Goal: Information Seeking & Learning: Learn about a topic

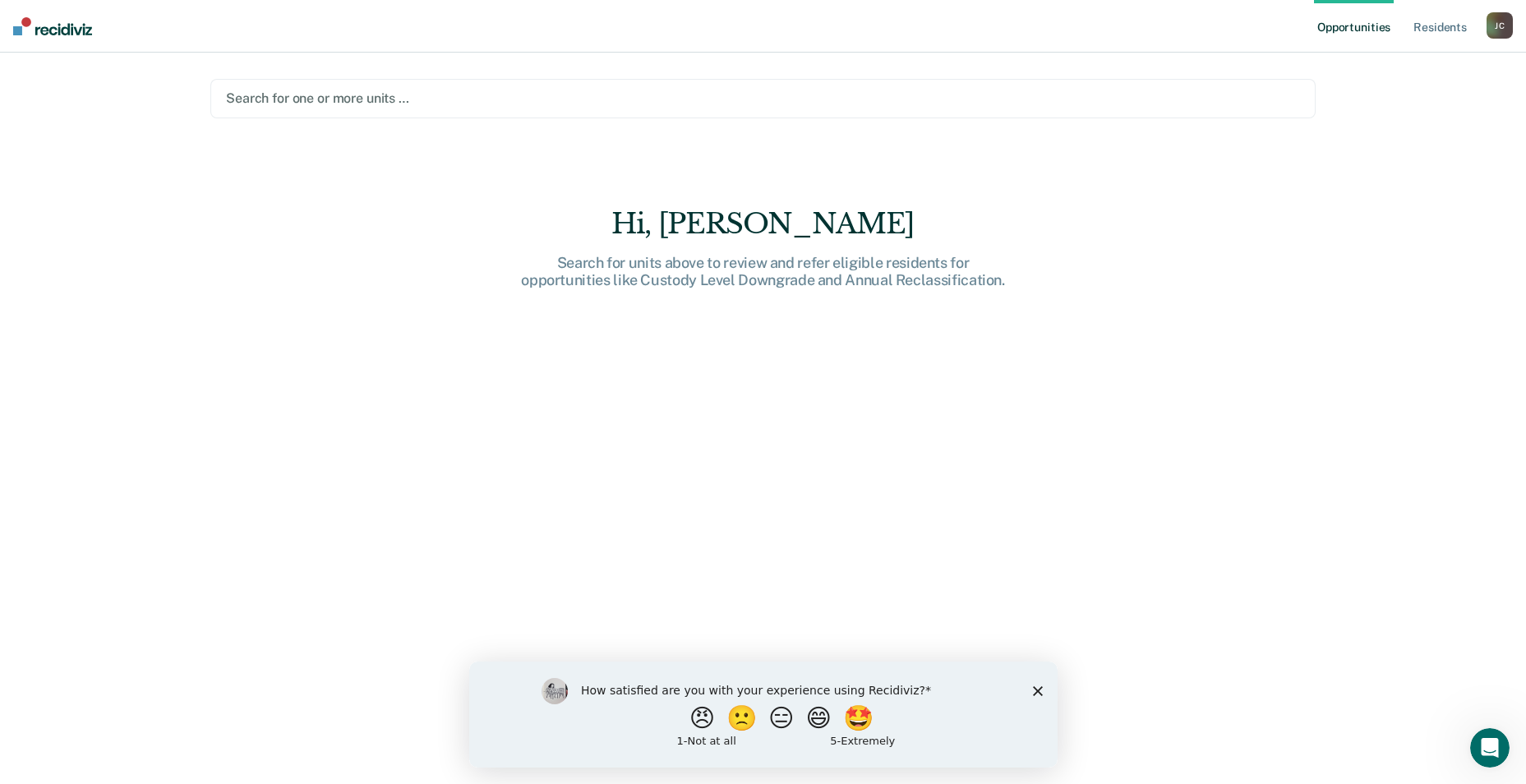
click at [1037, 689] on polygon "Close survey" at bounding box center [1037, 690] width 10 height 10
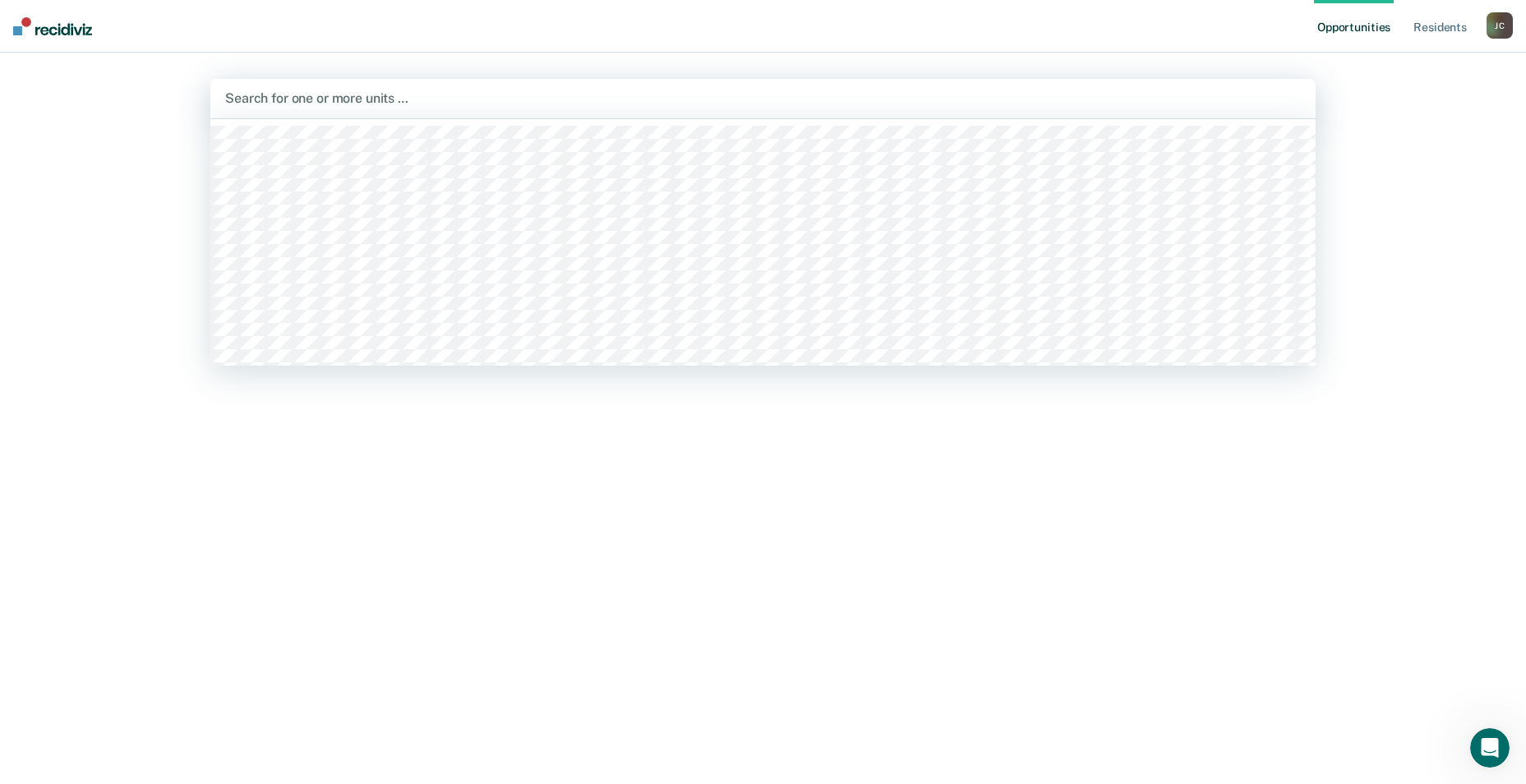
click at [266, 89] on div at bounding box center [763, 98] width 1076 height 19
click at [1388, 131] on div "Opportunities Resident s [PERSON_NAME] [PERSON_NAME] Profile How it works Log O…" at bounding box center [763, 392] width 1526 height 784
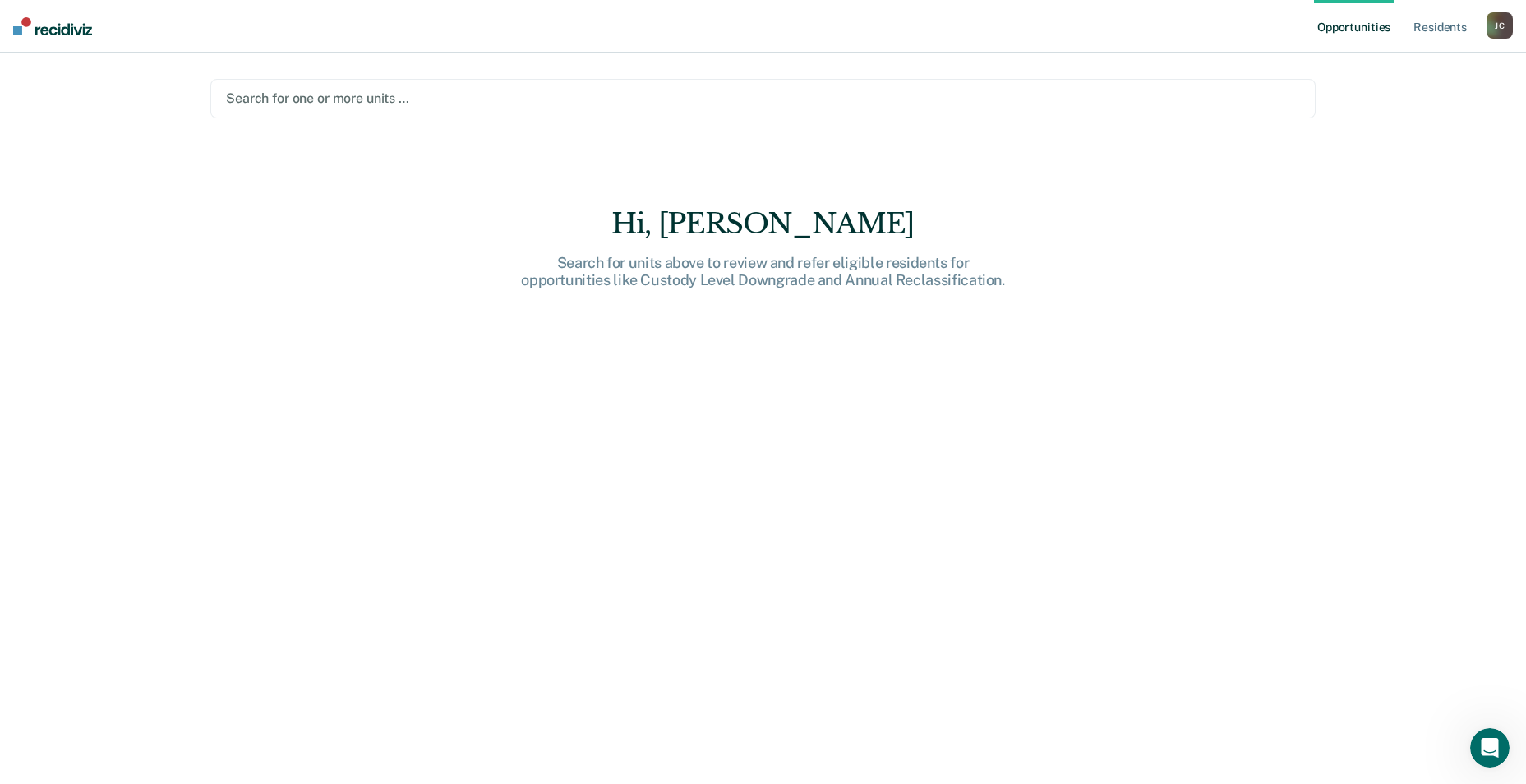
click at [305, 105] on div at bounding box center [763, 98] width 1075 height 19
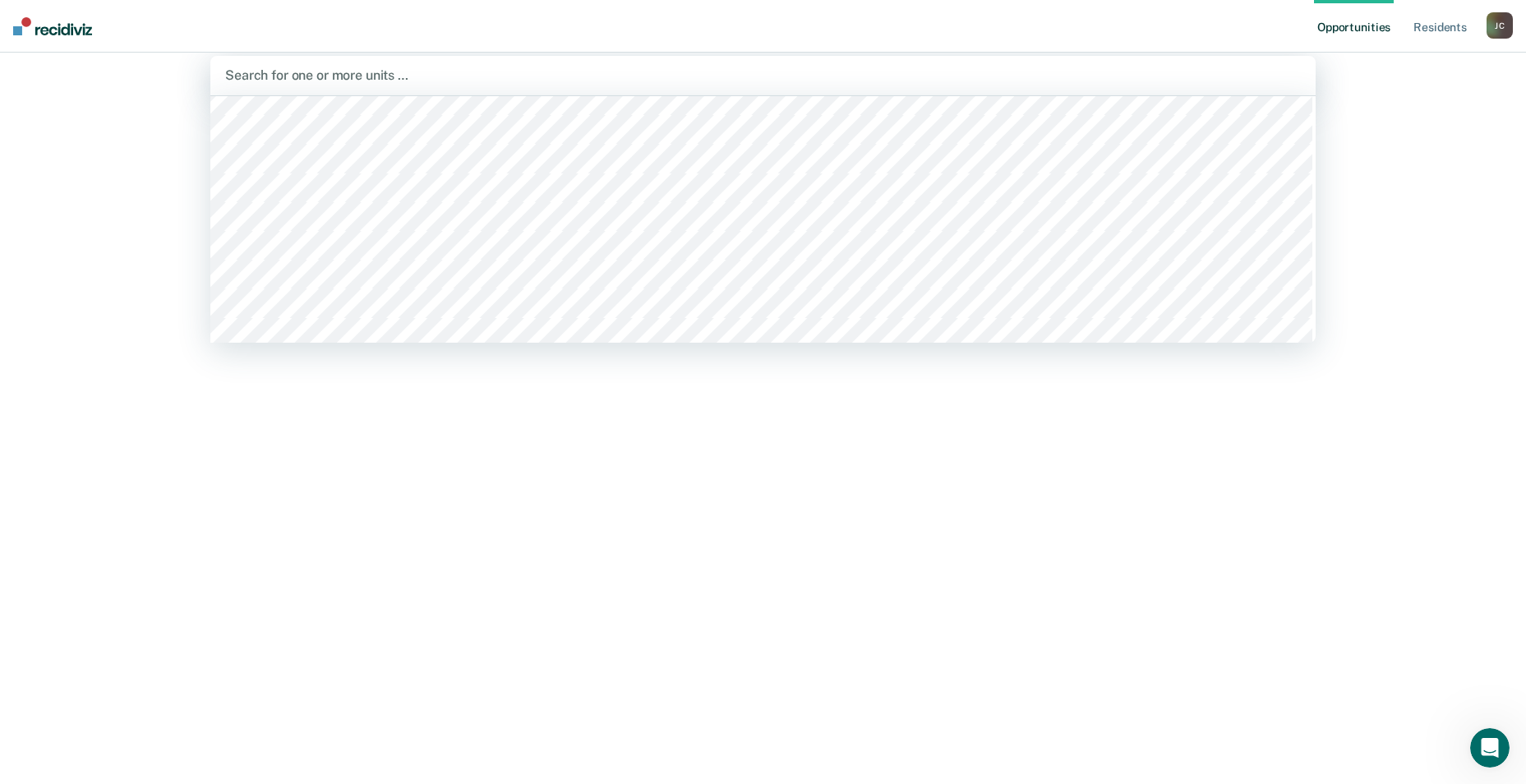
scroll to position [5917, 0]
click at [305, 80] on div at bounding box center [763, 75] width 1076 height 19
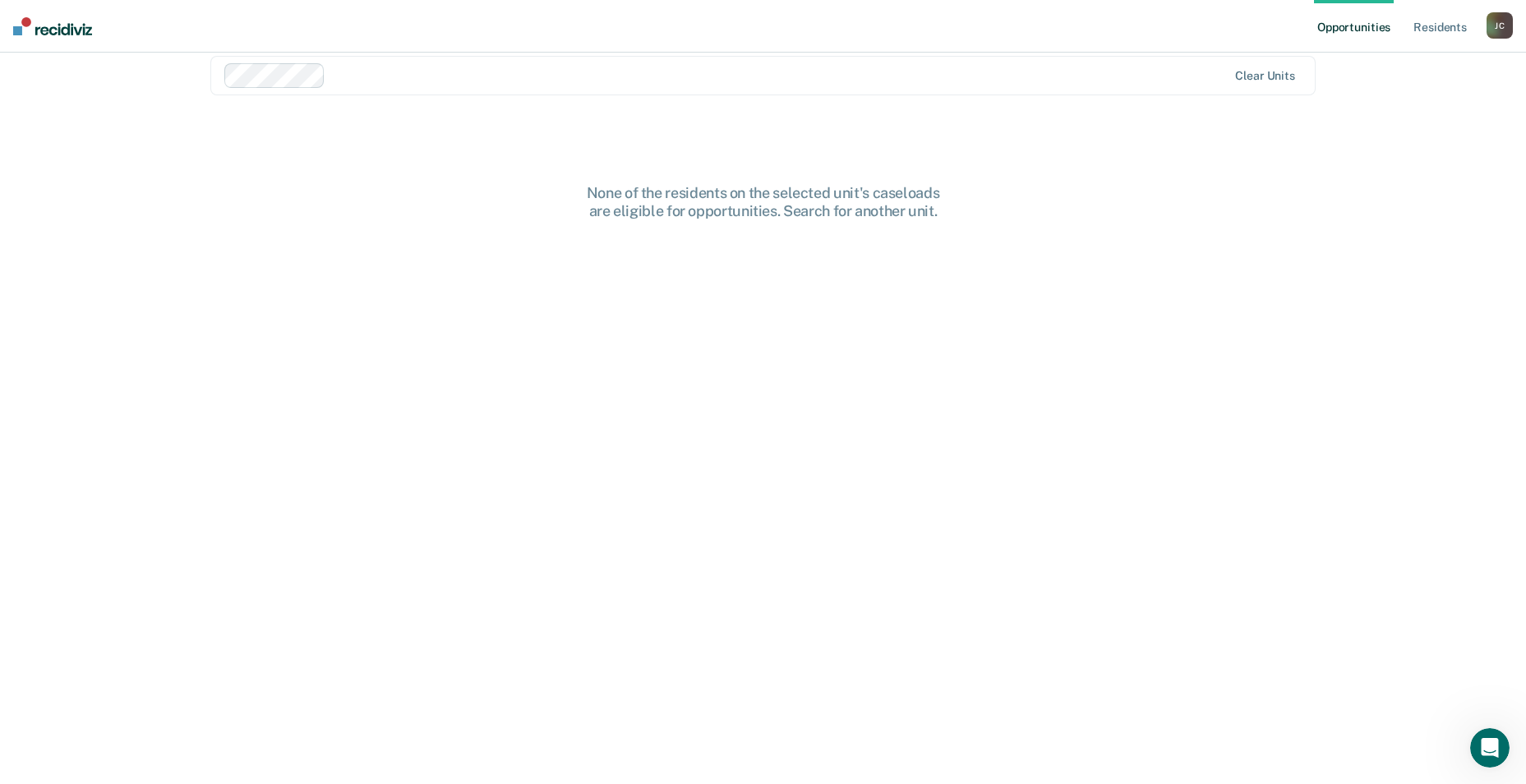
click at [61, 26] on img at bounding box center [52, 27] width 79 height 18
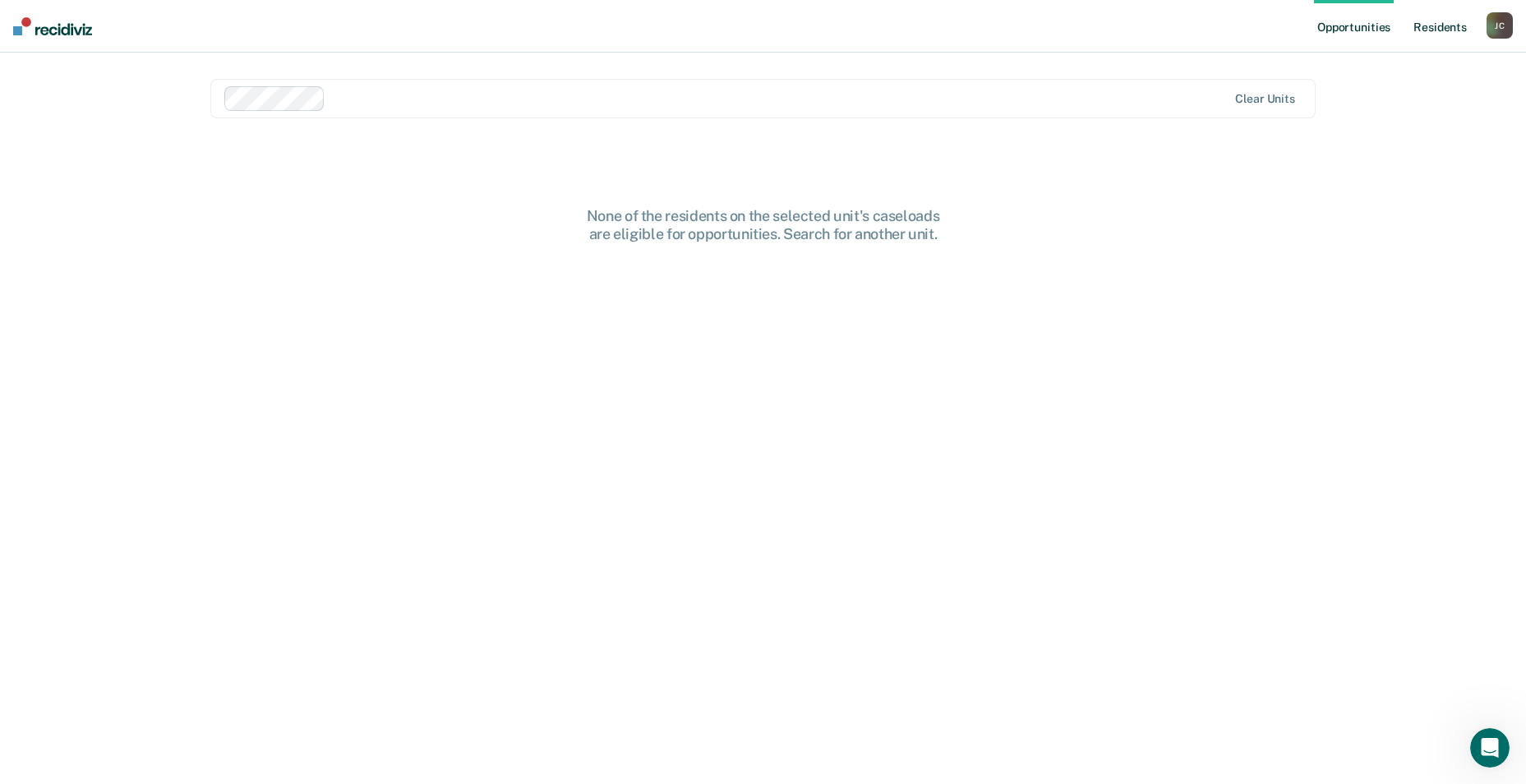
click at [1412, 24] on link "Resident s" at bounding box center [1441, 26] width 60 height 52
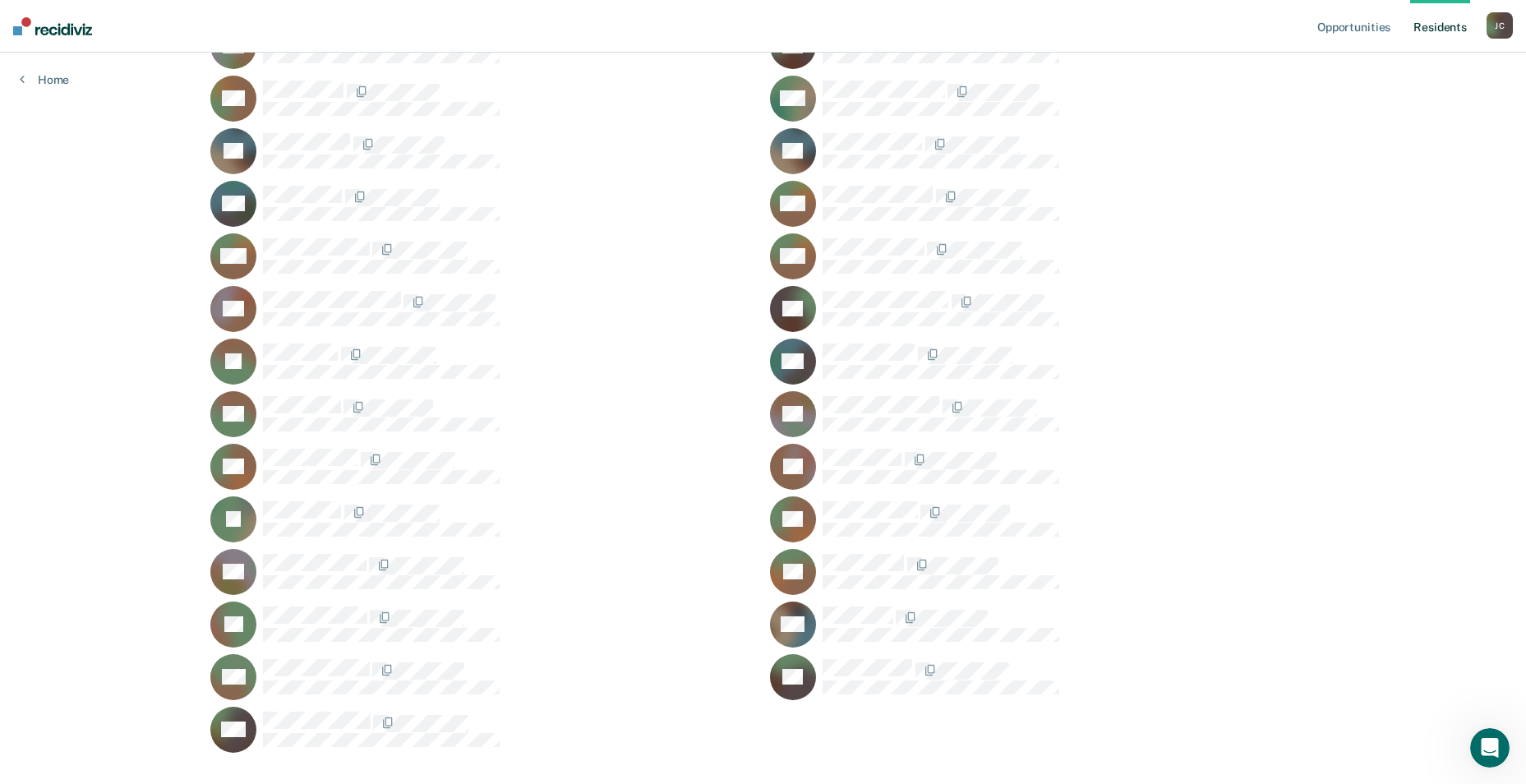
scroll to position [889, 0]
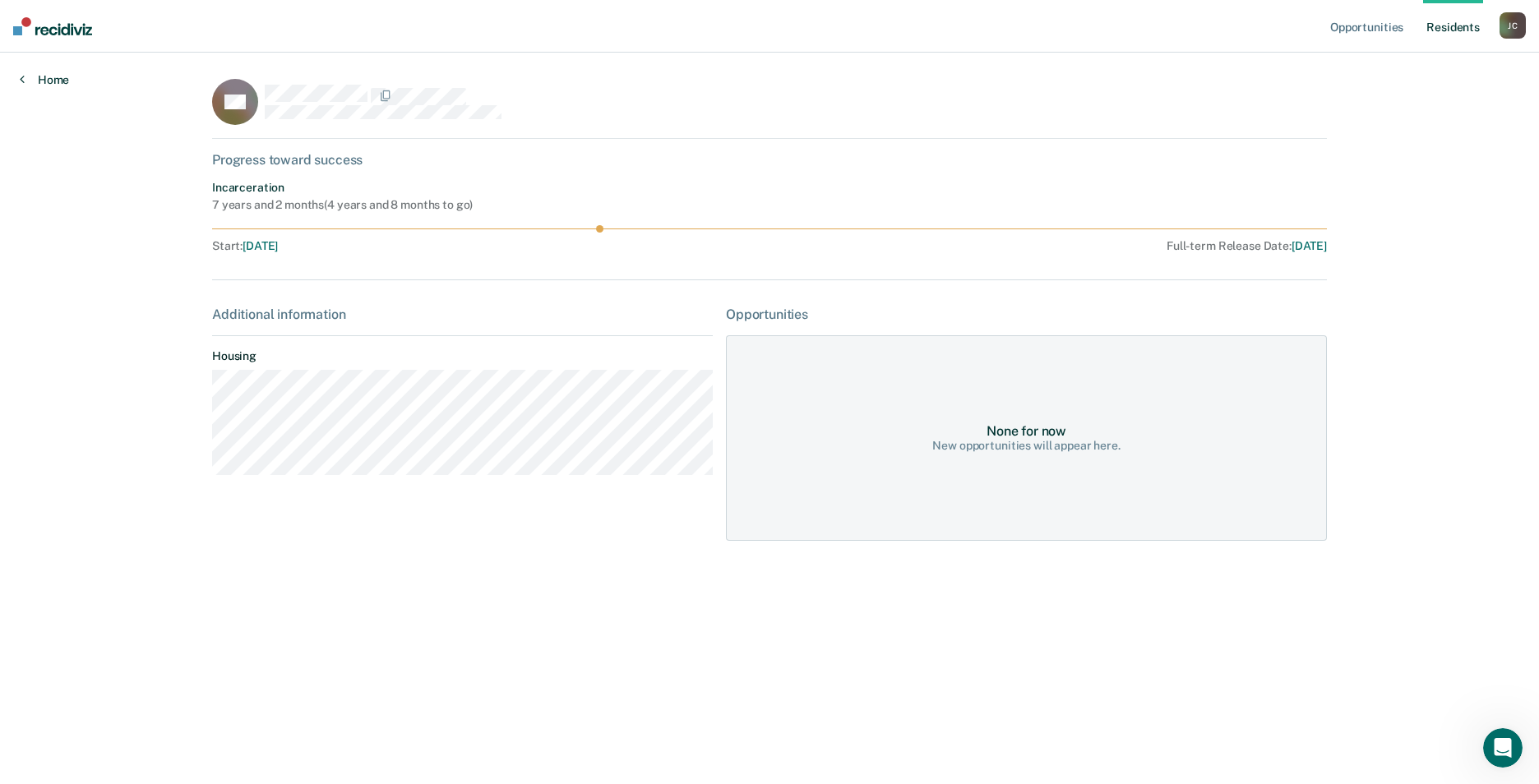
click at [64, 81] on link "Home" at bounding box center [44, 80] width 49 height 15
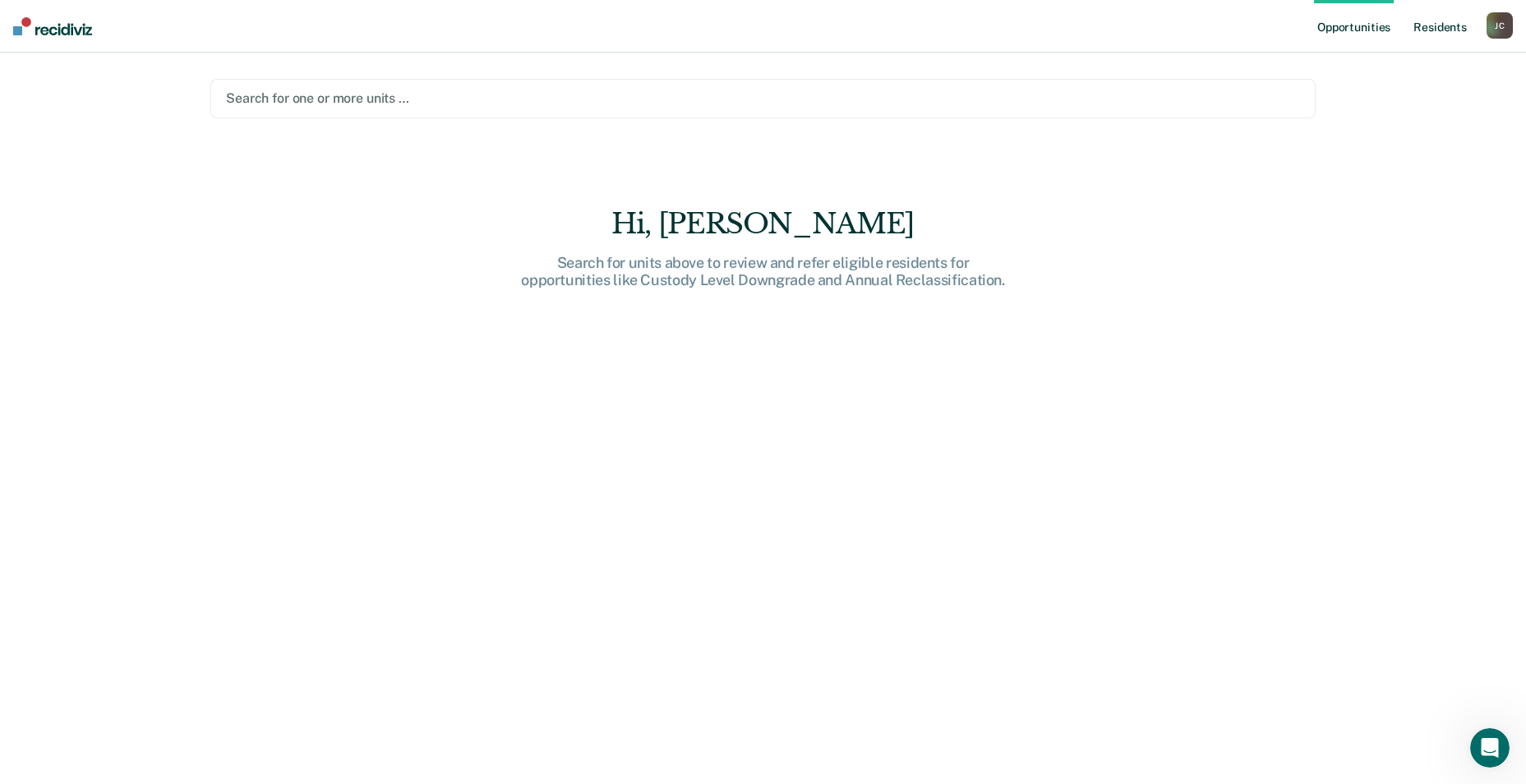
click at [1425, 28] on link "Resident s" at bounding box center [1441, 26] width 60 height 52
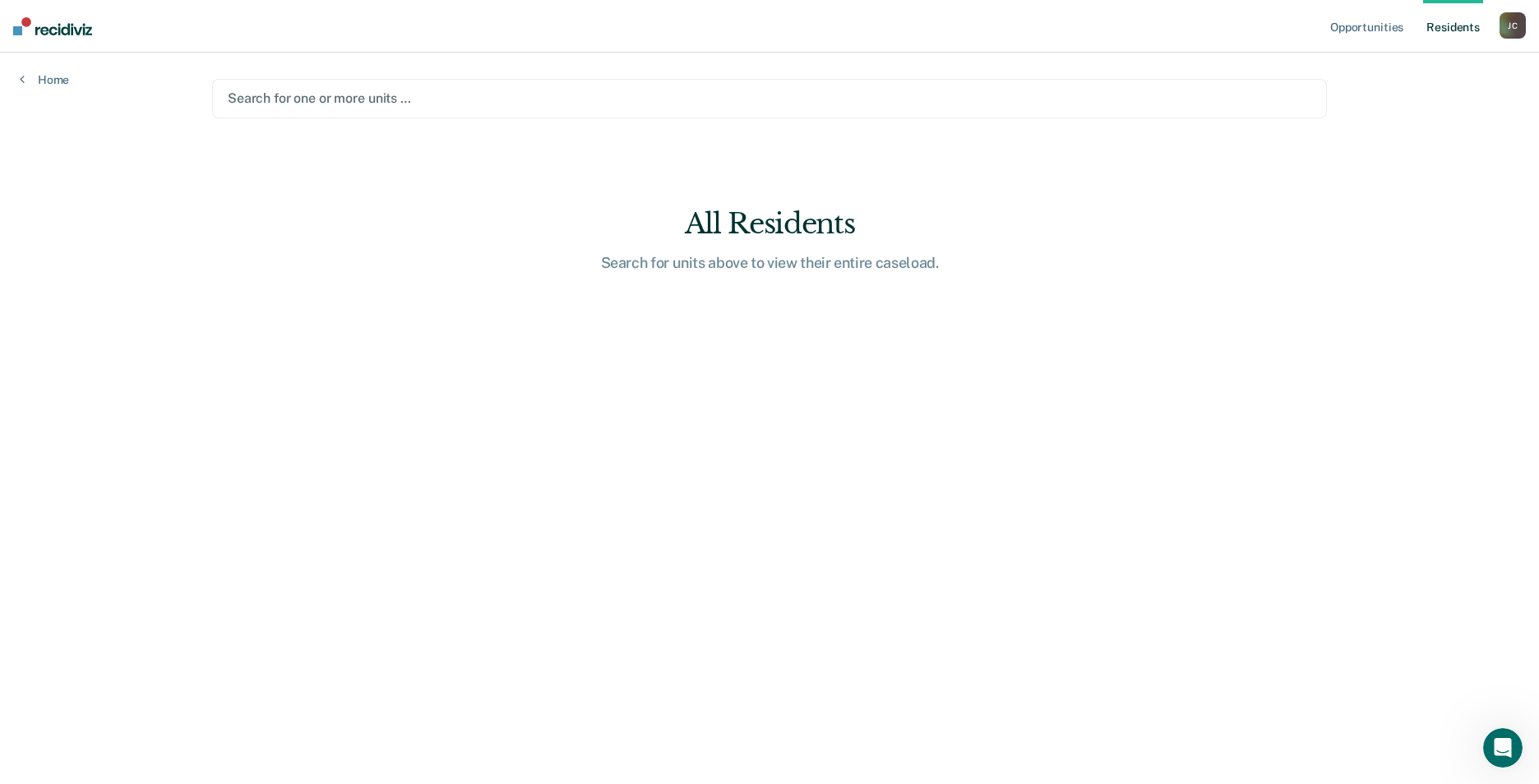
click at [432, 98] on div at bounding box center [770, 98] width 1084 height 19
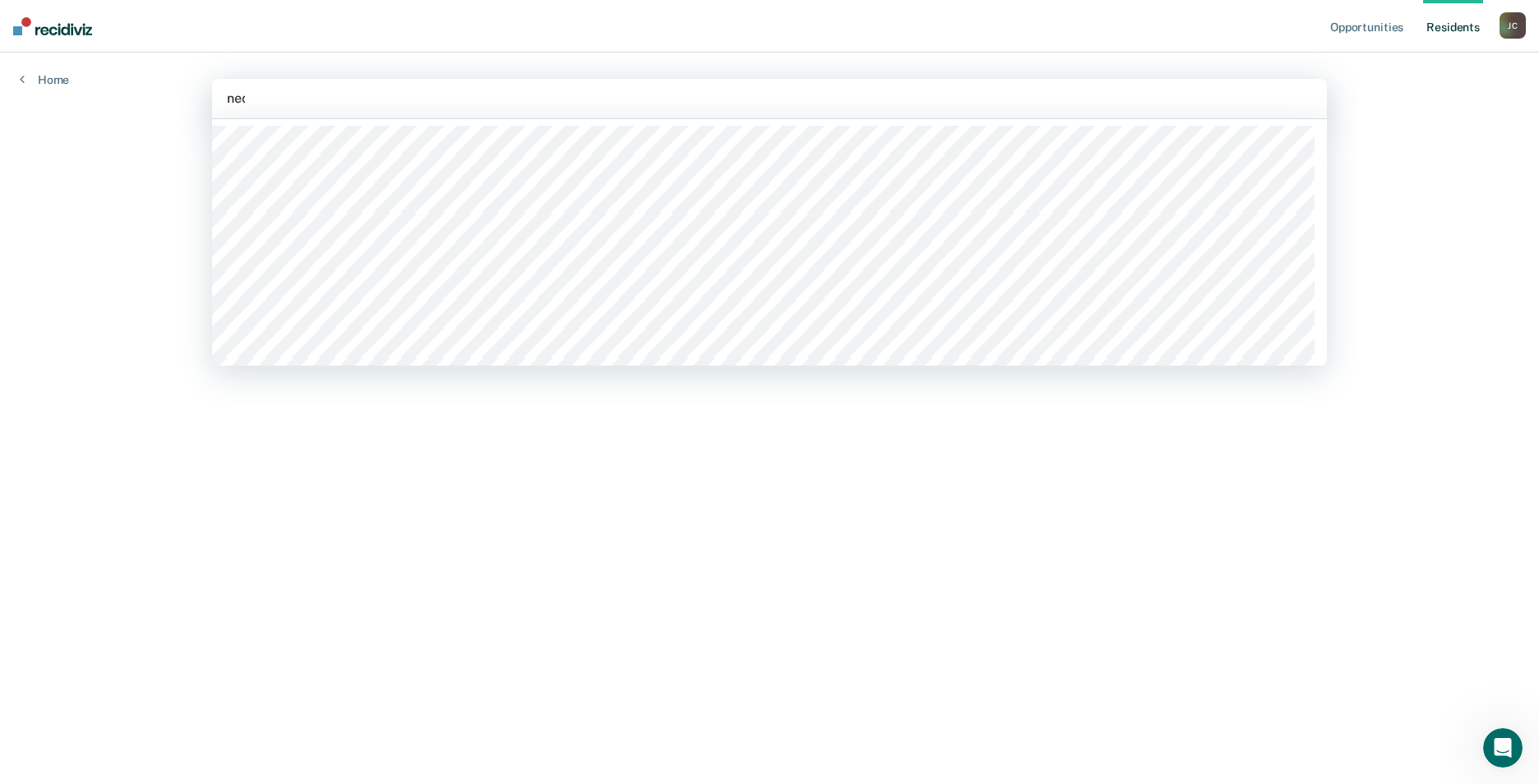
type input "necx"
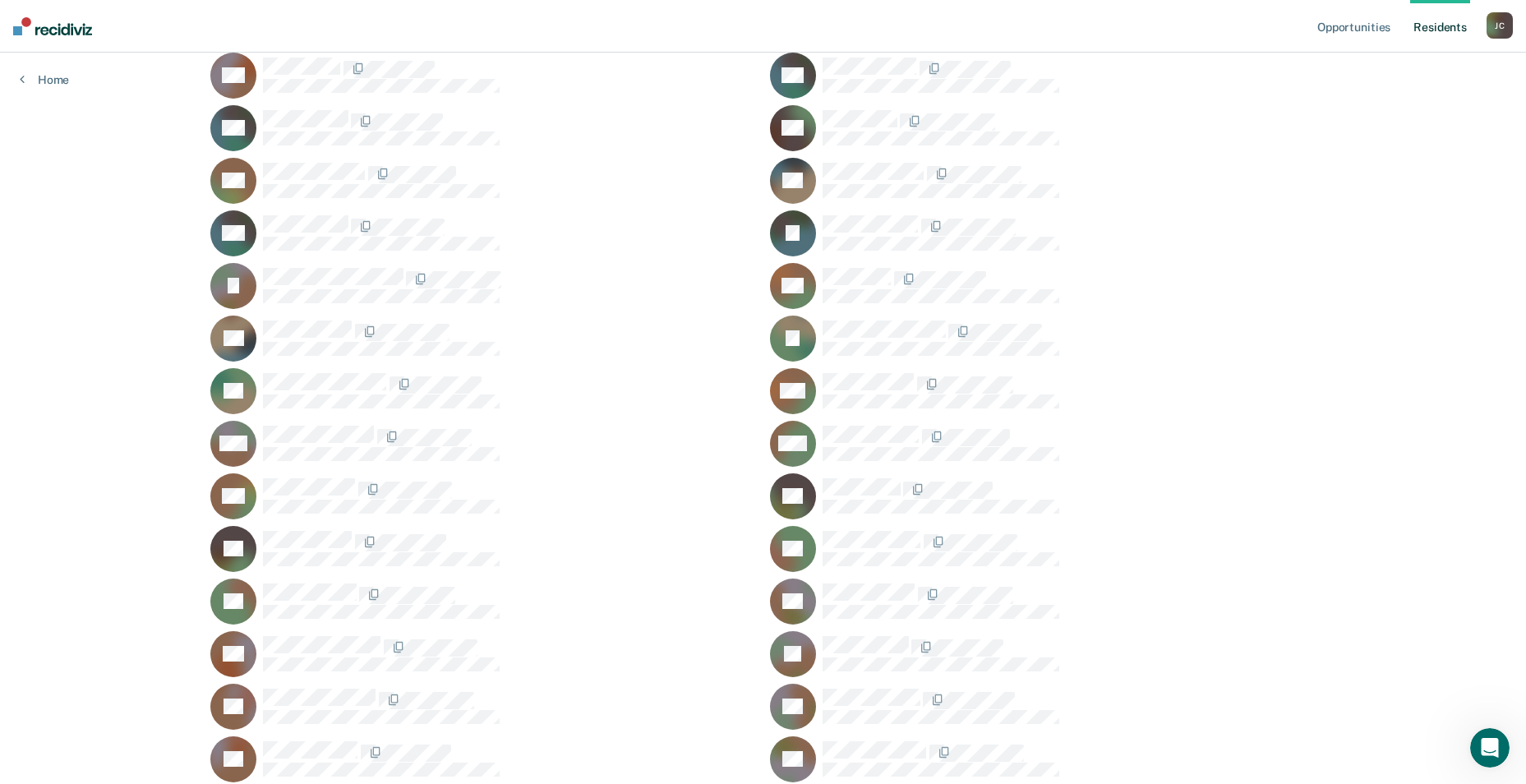
scroll to position [783, 0]
